Goal: Navigation & Orientation: Find specific page/section

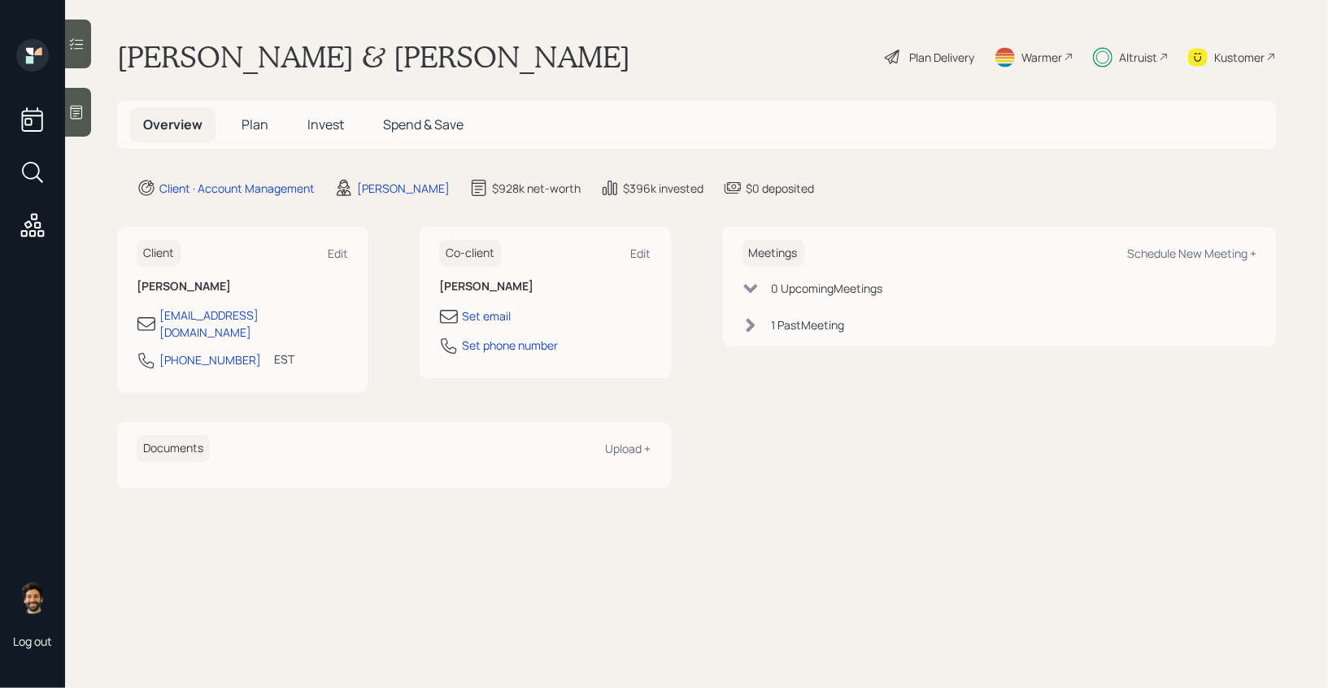
click at [1111, 47] on icon at bounding box center [1103, 57] width 20 height 20
